Goal: Transaction & Acquisition: Purchase product/service

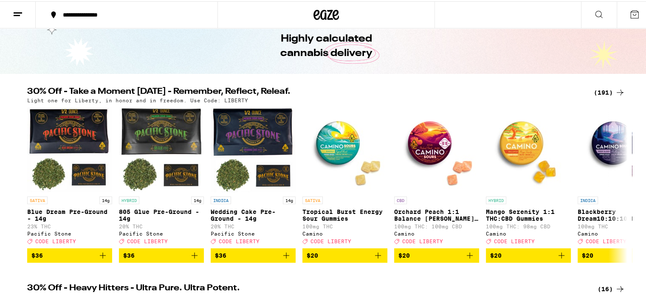
scroll to position [42, 0]
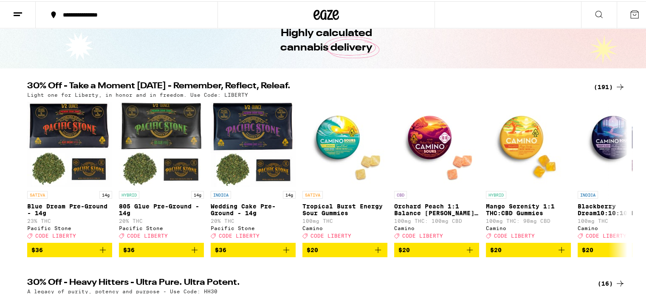
click at [604, 82] on div "(191)" at bounding box center [609, 86] width 31 height 10
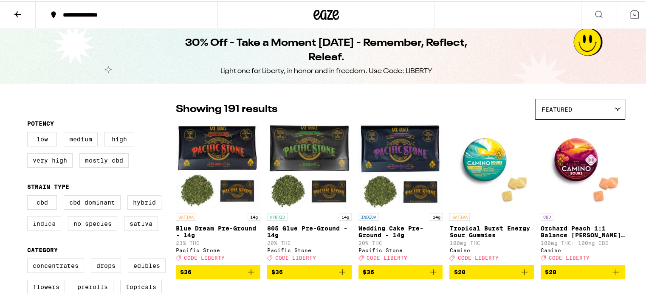
click at [50, 224] on label "Indica" at bounding box center [44, 222] width 34 height 14
click at [29, 196] on input "Indica" at bounding box center [29, 195] width 0 height 0
checkbox input "true"
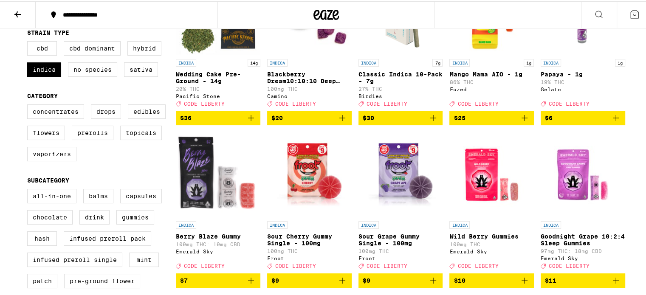
scroll to position [170, 0]
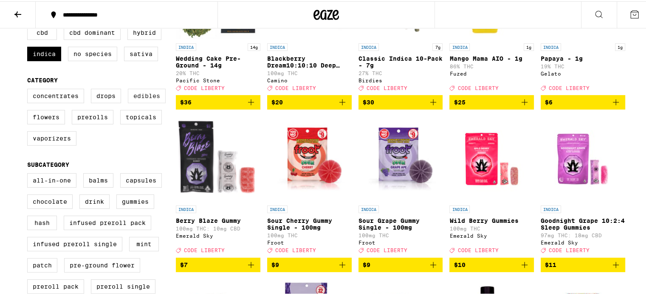
click at [137, 102] on label "Edibles" at bounding box center [147, 95] width 38 height 14
click at [29, 89] on input "Edibles" at bounding box center [29, 89] width 0 height 0
checkbox input "true"
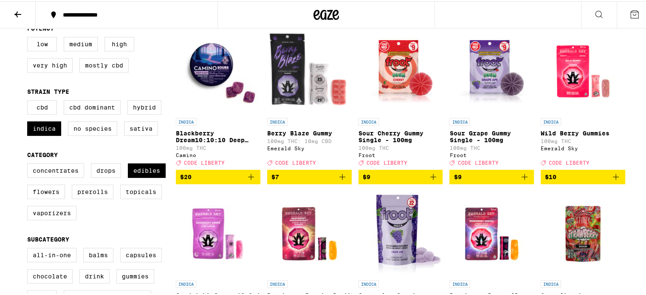
scroll to position [42, 0]
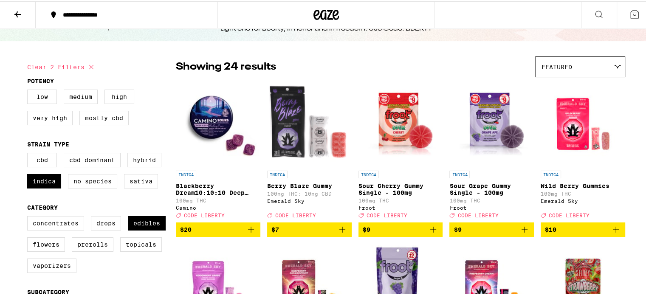
click at [138, 161] on label "Hybrid" at bounding box center [144, 159] width 34 height 14
click at [29, 153] on input "Hybrid" at bounding box center [29, 153] width 0 height 0
checkbox input "true"
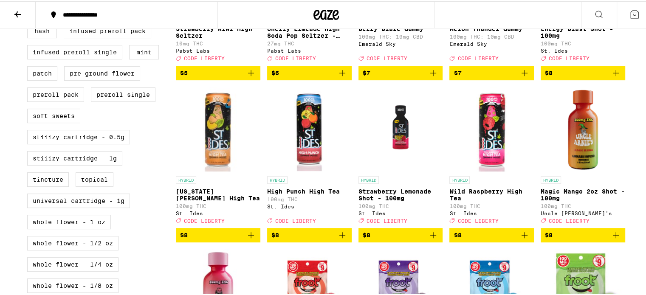
scroll to position [382, 0]
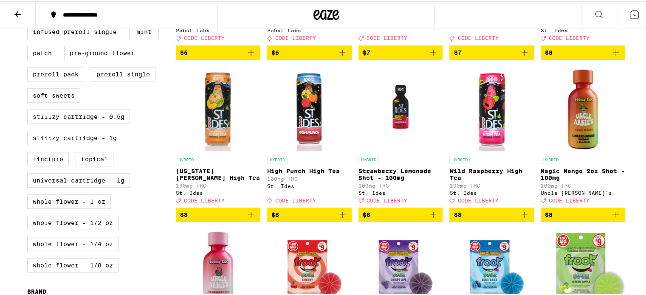
click at [252, 219] on icon "Add to bag" at bounding box center [251, 214] width 10 height 10
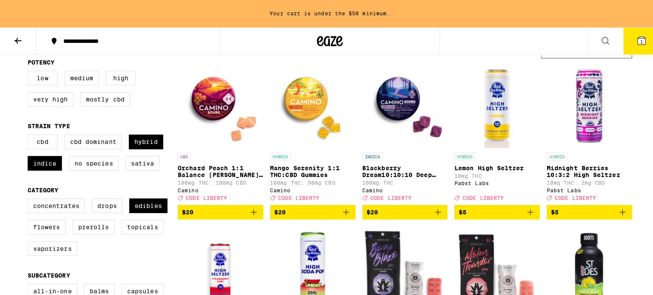
scroll to position [85, 0]
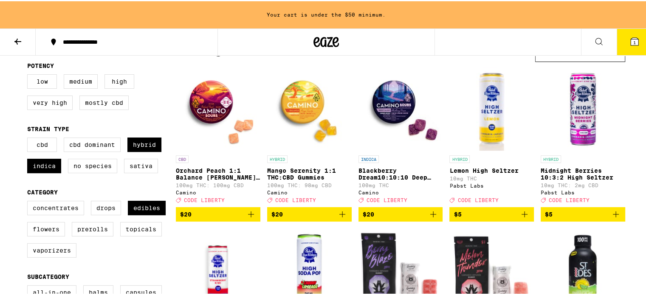
click at [248, 218] on icon "Add to bag" at bounding box center [251, 213] width 10 height 10
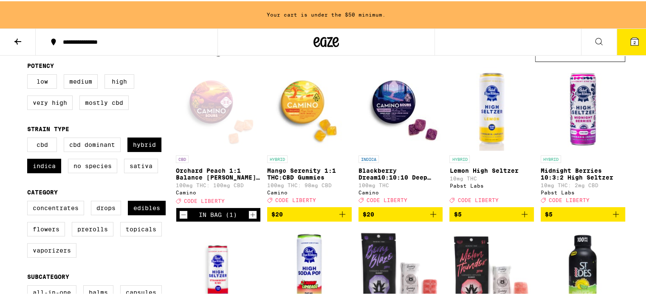
click at [203, 121] on div "Open page for Orchard Peach 1:1 Balance Sours Gummies from Camino" at bounding box center [218, 107] width 85 height 85
